Goal: Communication & Community: Answer question/provide support

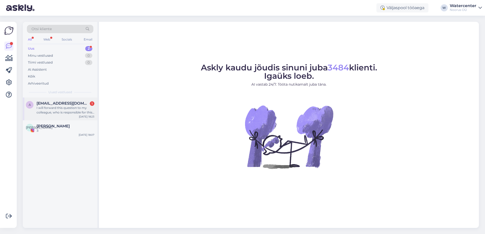
click at [70, 106] on div "I will forward this question to my colleague, who is responsible for this. The …" at bounding box center [66, 110] width 58 height 9
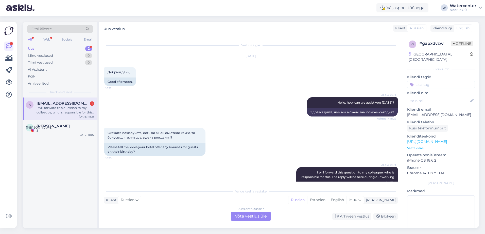
scroll to position [24, 0]
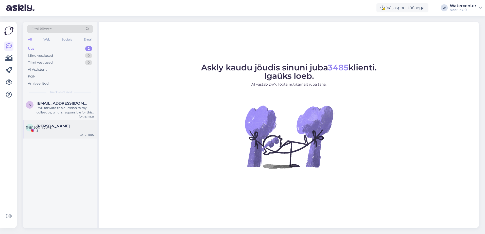
click at [49, 129] on div "З" at bounding box center [66, 131] width 58 height 5
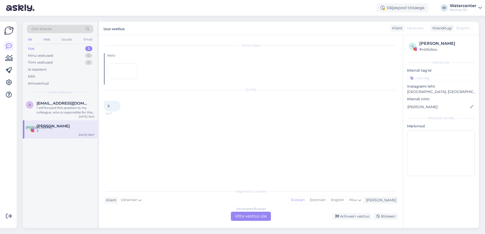
click at [255, 213] on div "Ukrainian to Russian Võta vestlus üle" at bounding box center [251, 216] width 40 height 9
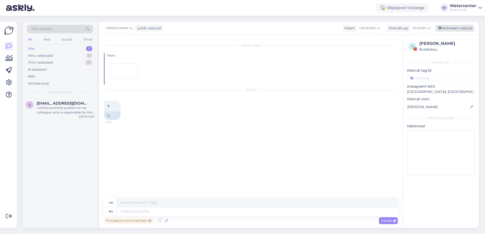
click at [458, 27] on div "Arhiveeri vestlus" at bounding box center [454, 28] width 39 height 7
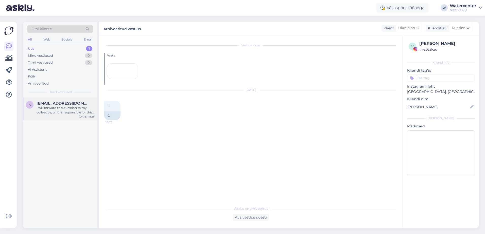
click at [54, 113] on div "I will forward this question to my colleague, who is responsible for this. The …" at bounding box center [66, 110] width 58 height 9
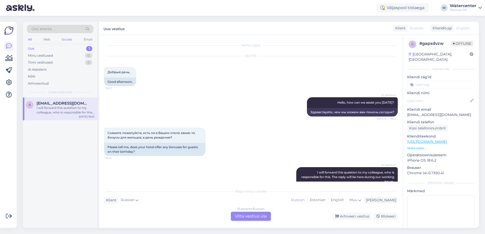
click at [243, 215] on div "Russian to Russian Võta vestlus üle" at bounding box center [251, 216] width 40 height 9
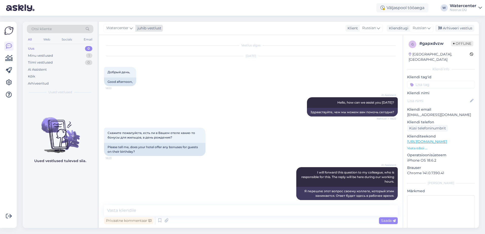
click at [120, 28] on span "Watercenter" at bounding box center [117, 28] width 22 height 6
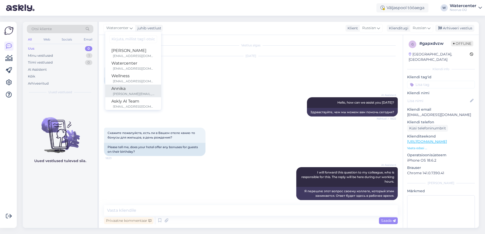
click at [127, 88] on div "Annika" at bounding box center [133, 89] width 44 height 6
